Goal: Navigation & Orientation: Find specific page/section

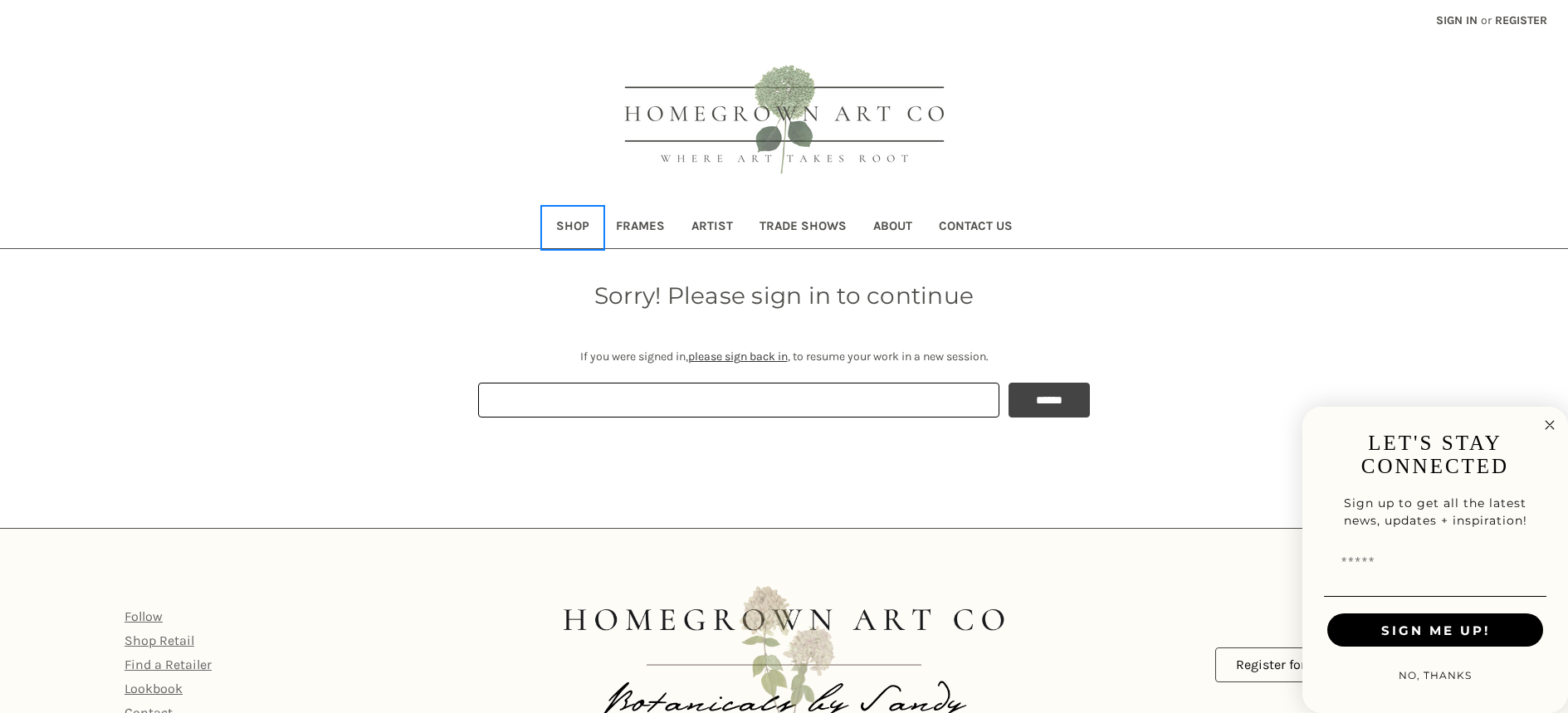
click at [575, 228] on link "Shop" at bounding box center [572, 227] width 59 height 40
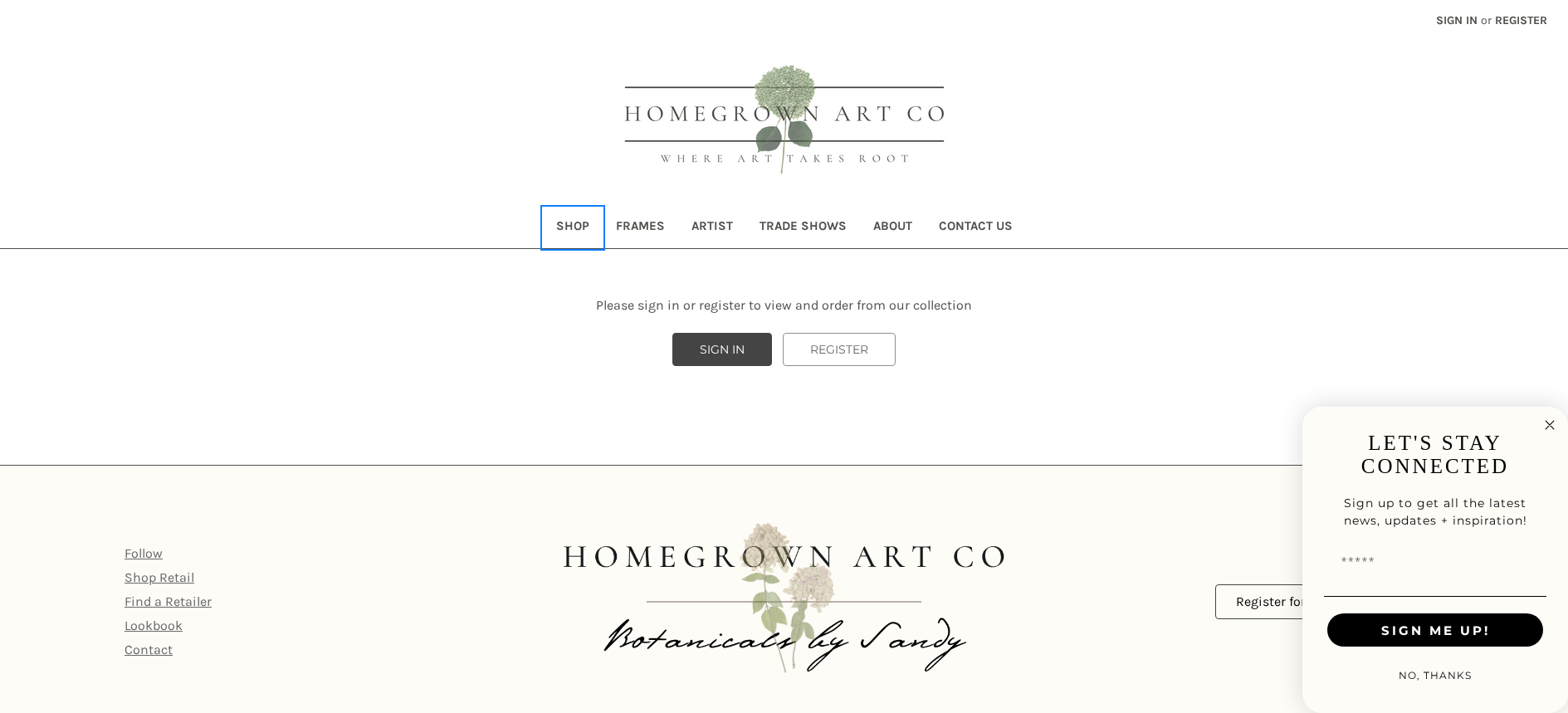
click at [575, 228] on link "Shop" at bounding box center [572, 227] width 59 height 40
click at [622, 222] on link "Frames" at bounding box center [640, 227] width 75 height 40
